Goal: Check status: Check status

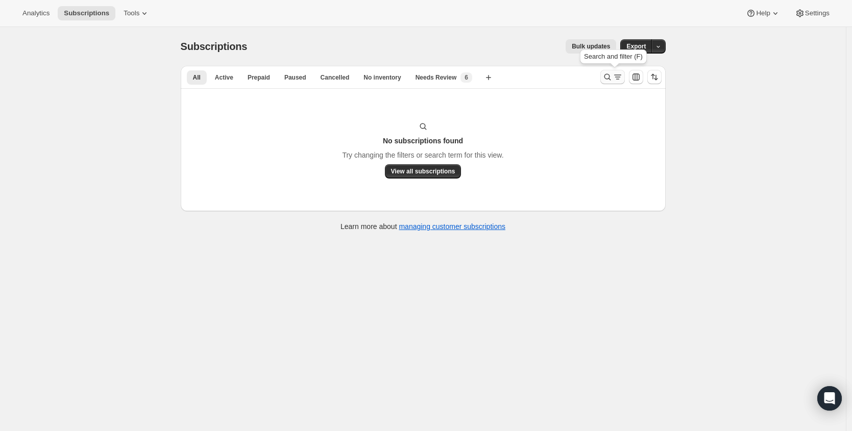
click at [610, 69] on div "Analytics Subscriptions Tools Help Settings Skip to content Subscriptions. This…" at bounding box center [426, 229] width 852 height 458
click at [601, 78] on div at bounding box center [630, 77] width 69 height 20
click at [604, 78] on button "Search and filter results" at bounding box center [612, 77] width 25 height 14
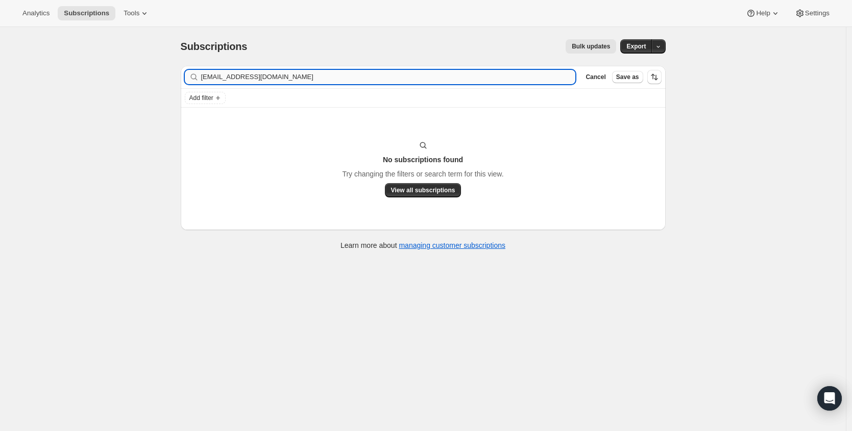
click at [400, 78] on input "[EMAIL_ADDRESS][DOMAIN_NAME]" at bounding box center [388, 77] width 375 height 14
click at [401, 78] on input "[EMAIL_ADDRESS][DOMAIN_NAME]" at bounding box center [388, 77] width 375 height 14
type input "[EMAIL_ADDRESS][DOMAIN_NAME]"
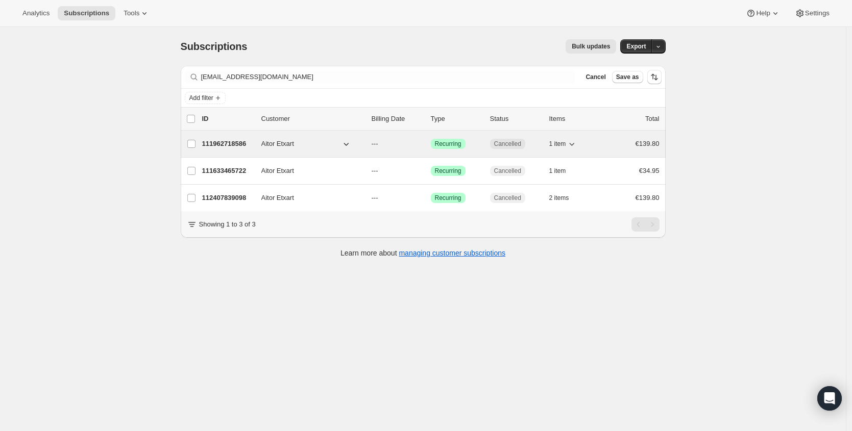
click at [241, 144] on p "111962718586" at bounding box center [227, 144] width 51 height 10
